Goal: Transaction & Acquisition: Purchase product/service

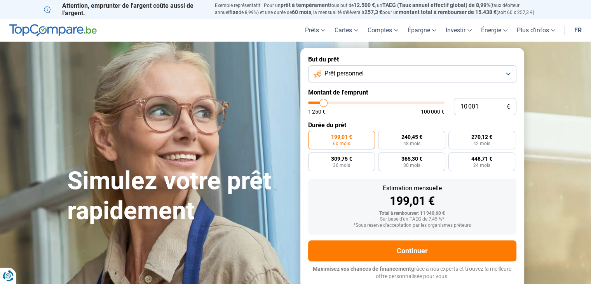
click at [510, 74] on button "Prêt personnel" at bounding box center [412, 73] width 208 height 17
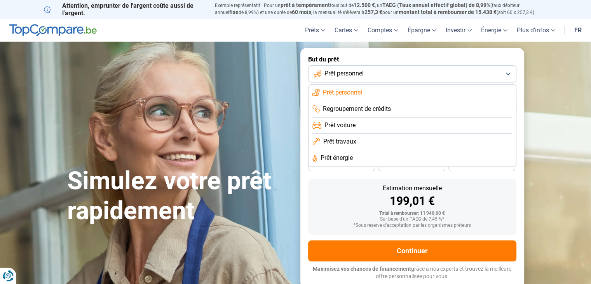
click at [349, 123] on span "Prêt voiture" at bounding box center [340, 125] width 31 height 9
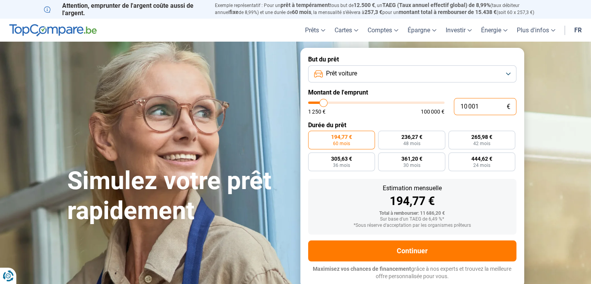
click at [485, 102] on input "10 001" at bounding box center [485, 106] width 63 height 17
type input "1 000"
type input "1250"
type input "100"
type input "1250"
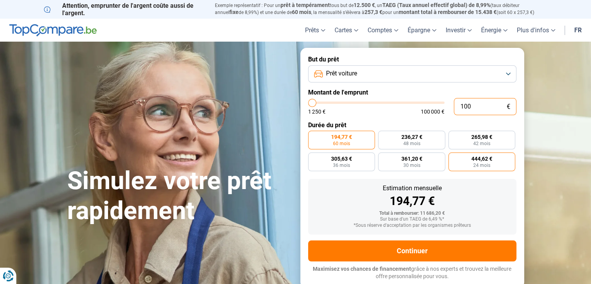
type input "10"
type input "1250"
type input "1"
type input "1250"
type input "0"
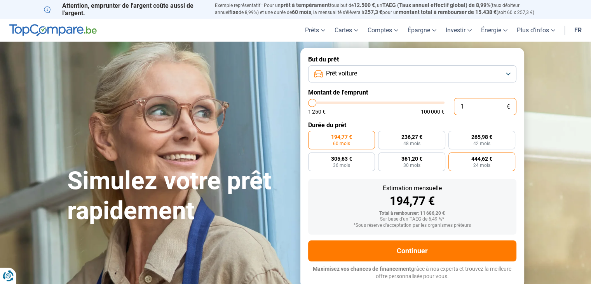
type input "1250"
type input "8"
type input "1250"
type input "80"
type input "1250"
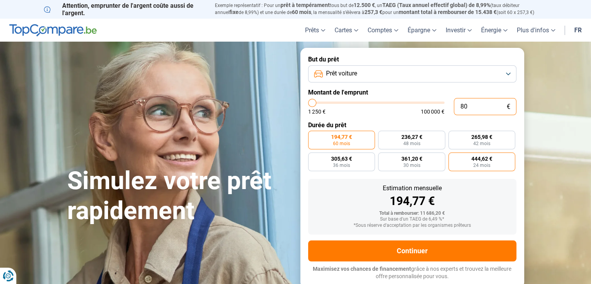
type input "800"
type input "1250"
type input "8 000"
type input "8000"
radio input "true"
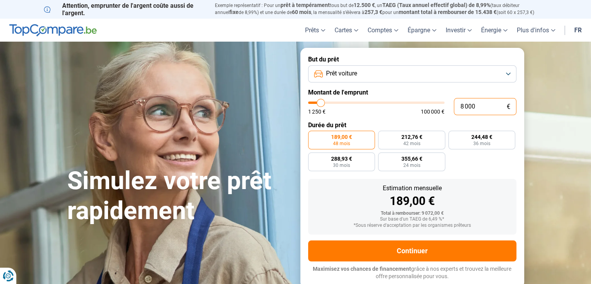
type input "800"
type input "1250"
type input "80"
type input "1250"
type input "8"
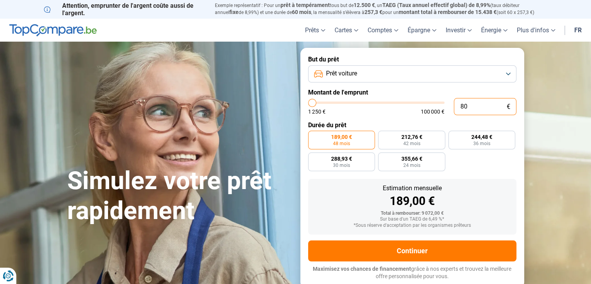
type input "1250"
type input "0"
type input "1250"
type input "6"
type input "1250"
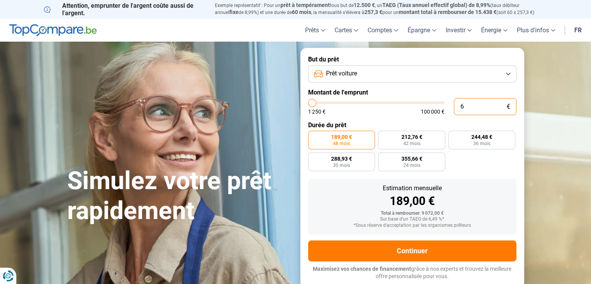
type input "65"
type input "1250"
type input "650"
type input "1250"
type input "6 500"
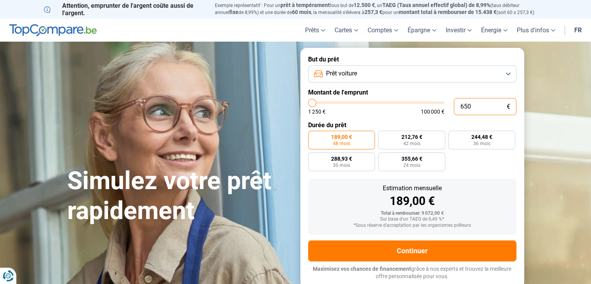
type input "6500"
radio input "true"
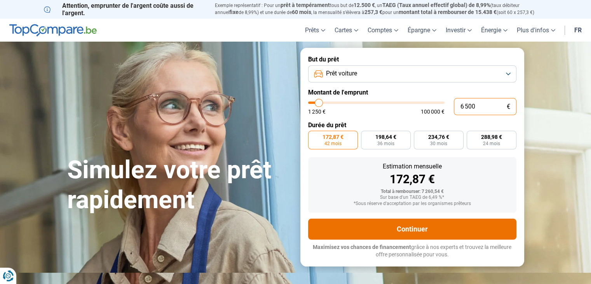
type input "6 500"
click at [446, 231] on button "Continuer" at bounding box center [412, 228] width 208 height 21
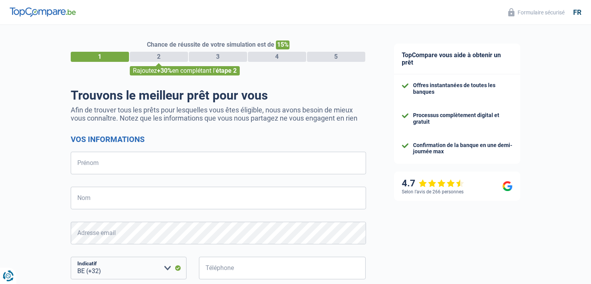
select select "32"
